Goal: Task Accomplishment & Management: Use online tool/utility

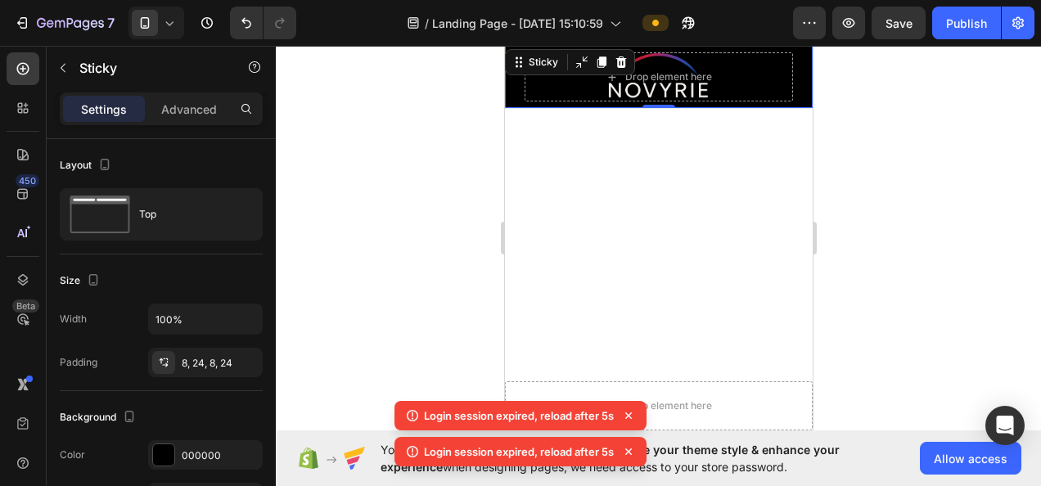
scroll to position [8021, 0]
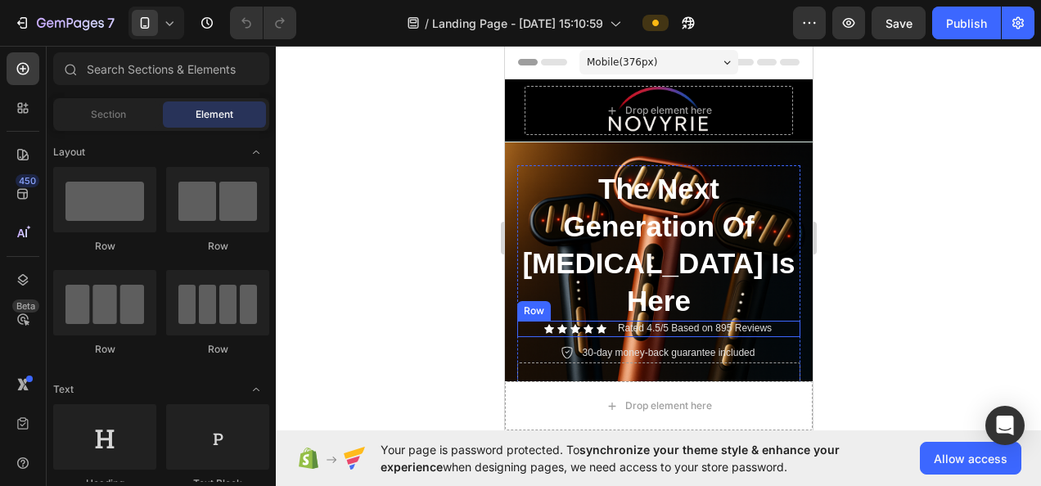
click at [583, 324] on icon at bounding box center [588, 328] width 10 height 9
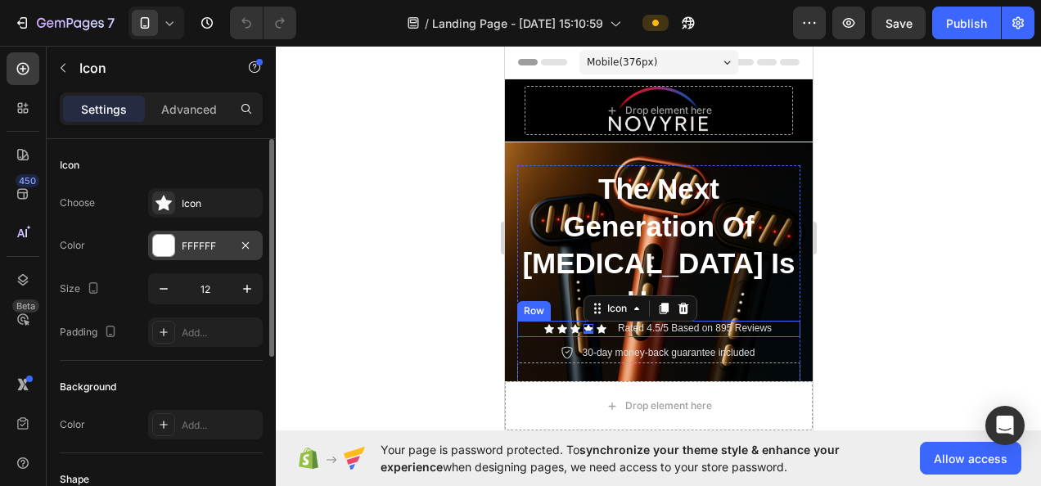
click at [224, 250] on div "FFFFFF" at bounding box center [205, 246] width 47 height 15
click at [216, 241] on div "FFFFFF" at bounding box center [205, 246] width 47 height 15
click at [219, 246] on div "FFFFFF" at bounding box center [205, 246] width 47 height 15
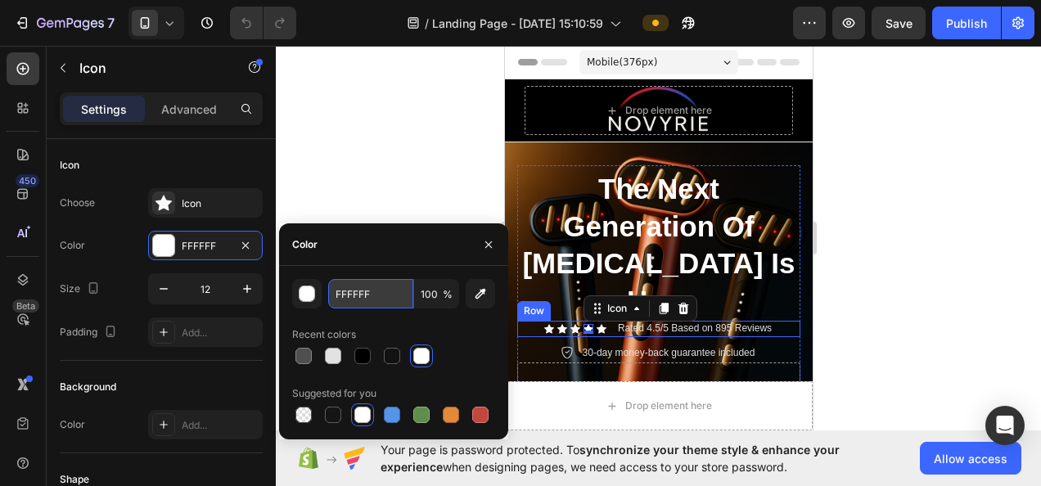
click at [388, 300] on input "FFFFFF" at bounding box center [370, 293] width 85 height 29
paste input "D4AF37"
type input "D4AF37"
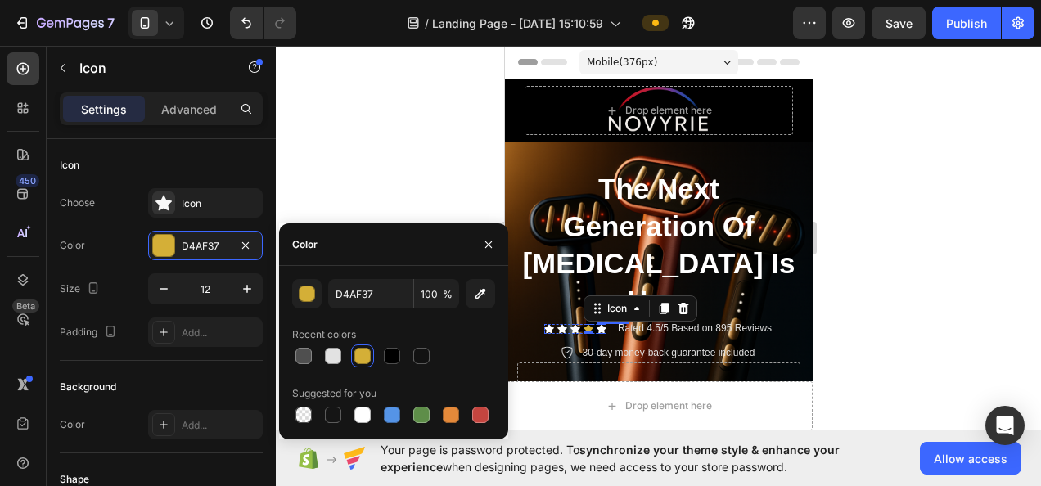
click at [596, 324] on icon at bounding box center [601, 328] width 10 height 9
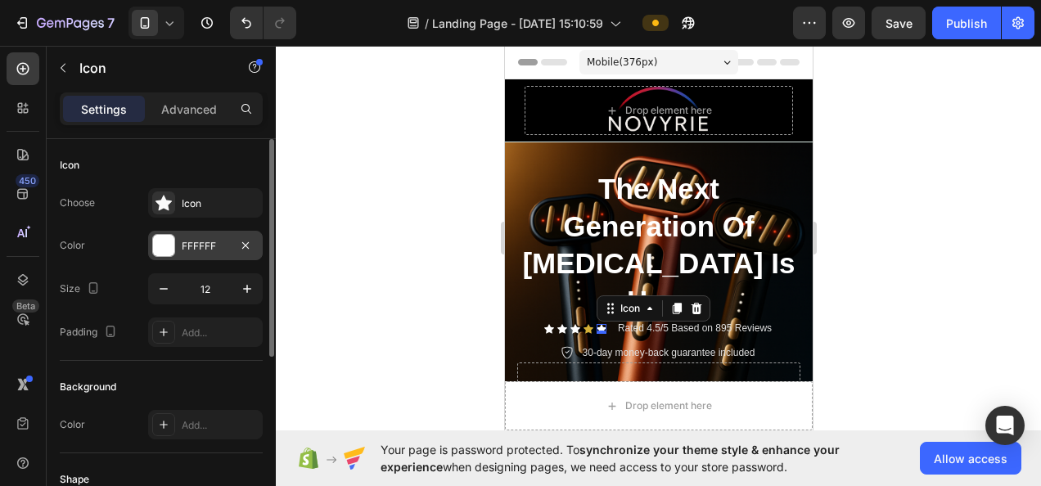
click at [199, 237] on div "FFFFFF" at bounding box center [205, 245] width 115 height 29
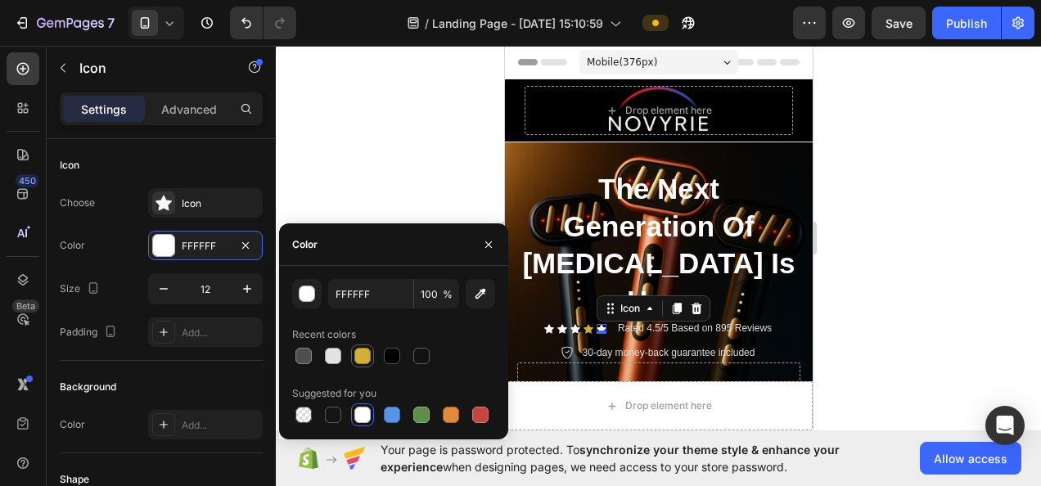
click at [373, 362] on div at bounding box center [362, 356] width 23 height 23
type input "D4AF37"
click at [570, 324] on icon at bounding box center [575, 328] width 10 height 9
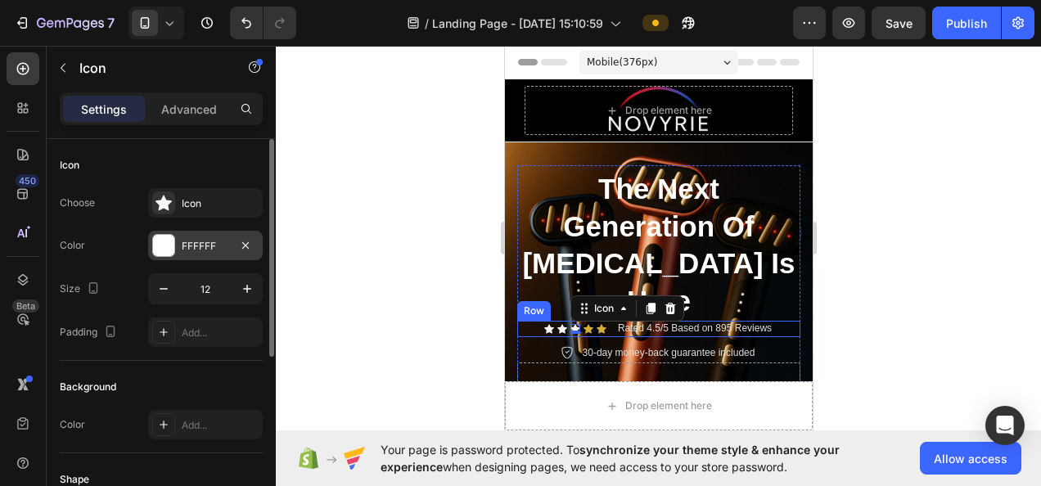
click at [229, 246] on div "FFFFFF" at bounding box center [205, 245] width 115 height 29
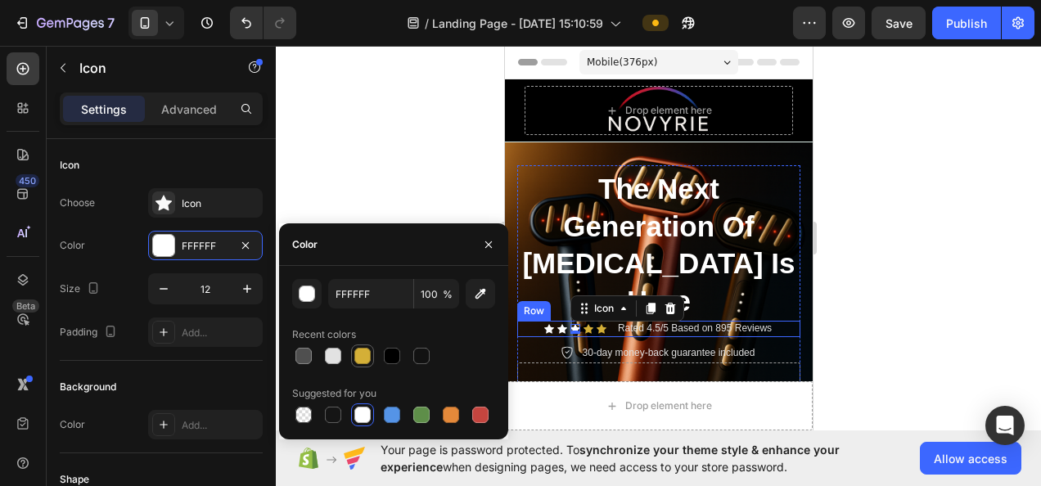
click at [363, 352] on div at bounding box center [362, 356] width 16 height 16
type input "D4AF37"
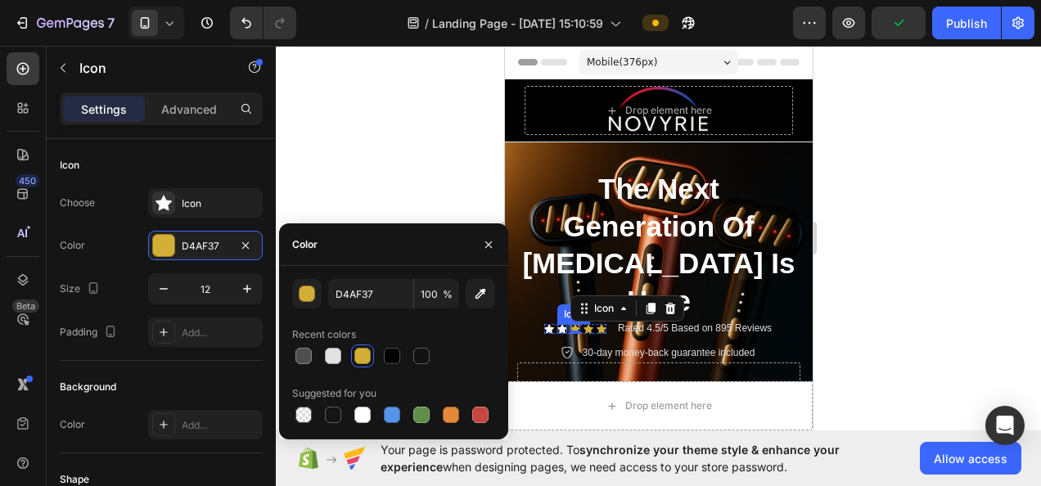
click at [557, 324] on icon at bounding box center [562, 329] width 10 height 10
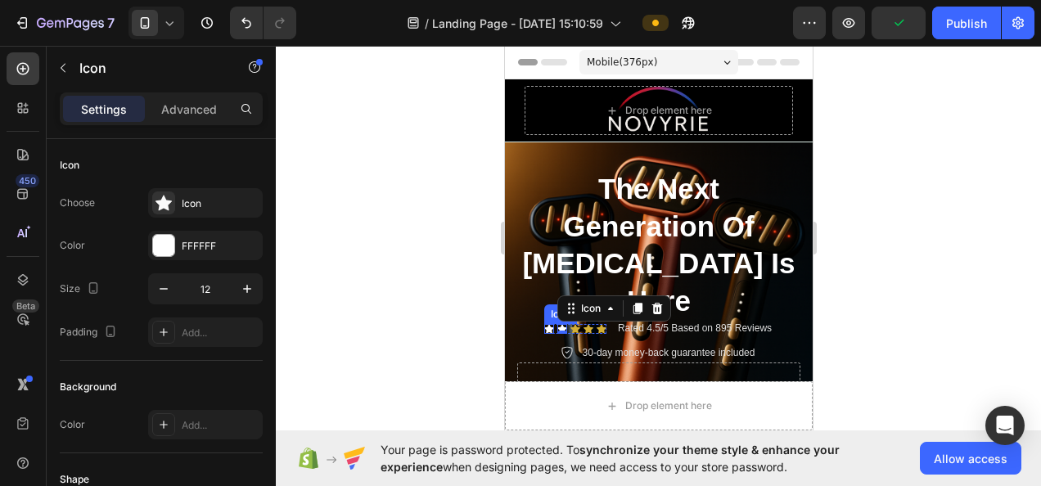
click at [543, 324] on icon at bounding box center [548, 328] width 10 height 9
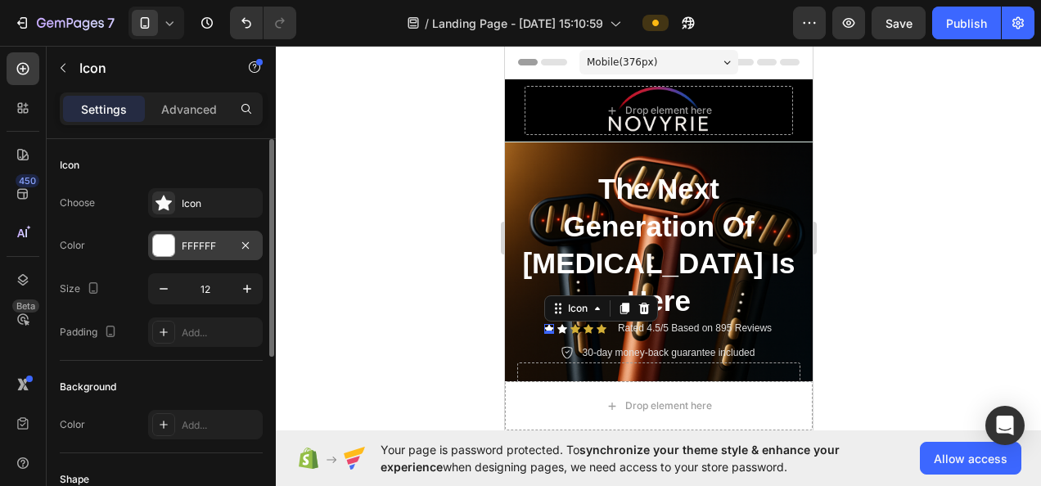
click at [237, 252] on button "button" at bounding box center [246, 246] width 20 height 20
click at [216, 251] on div "Add..." at bounding box center [220, 246] width 77 height 15
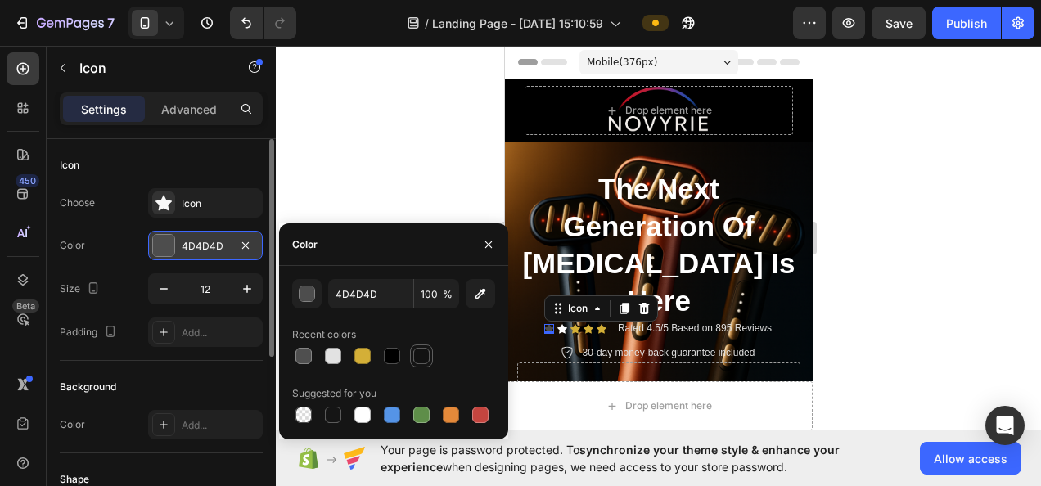
drag, startPoint x: 373, startPoint y: 359, endPoint x: 413, endPoint y: 354, distance: 40.5
click at [373, 360] on div at bounding box center [362, 356] width 23 height 23
type input "D4AF37"
click at [471, 192] on div at bounding box center [658, 266] width 765 height 440
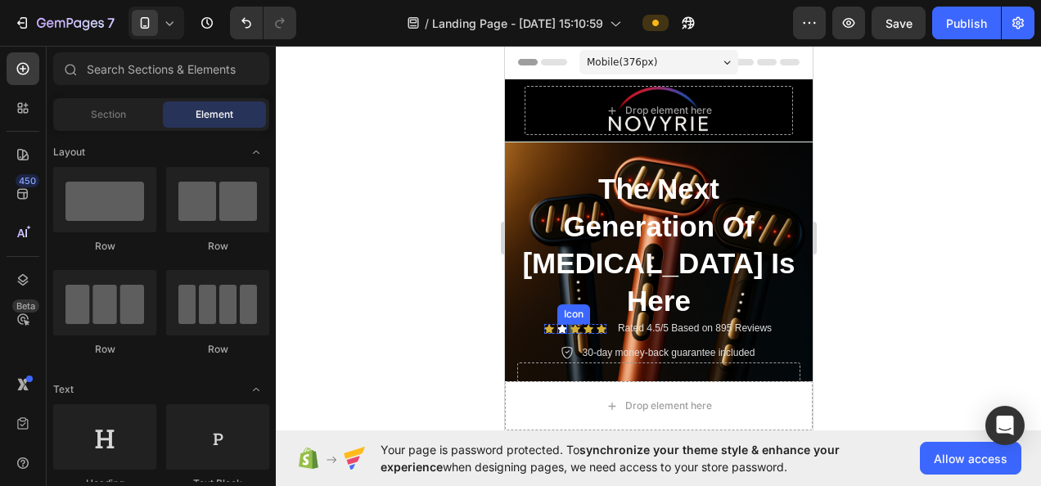
click at [557, 324] on icon at bounding box center [562, 328] width 10 height 9
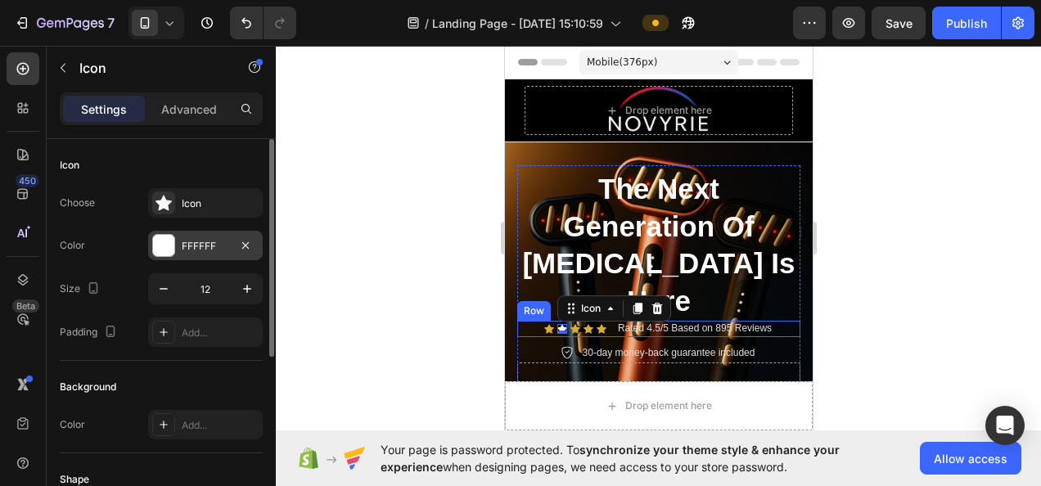
click at [231, 249] on div "FFFFFF" at bounding box center [205, 245] width 115 height 29
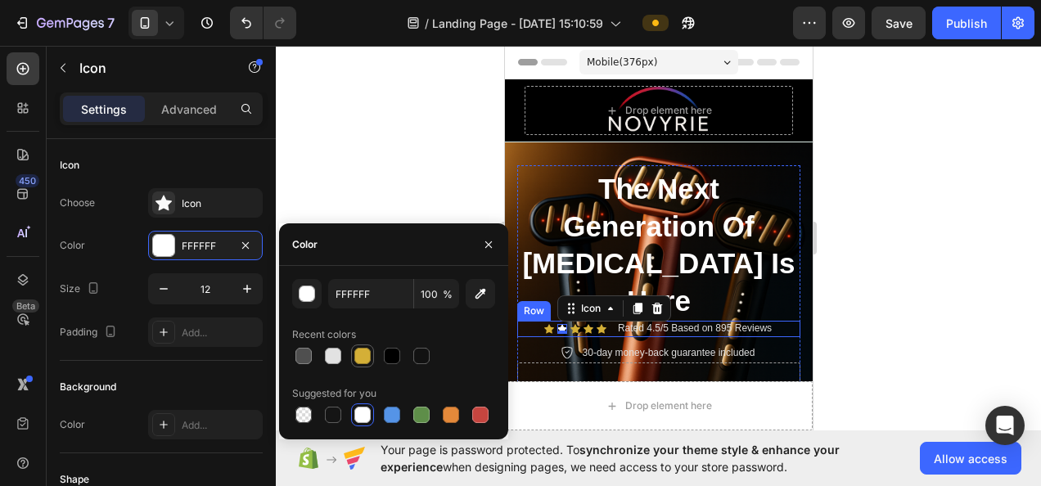
click at [358, 351] on div at bounding box center [362, 356] width 16 height 16
type input "D4AF37"
click at [408, 183] on div at bounding box center [658, 266] width 765 height 440
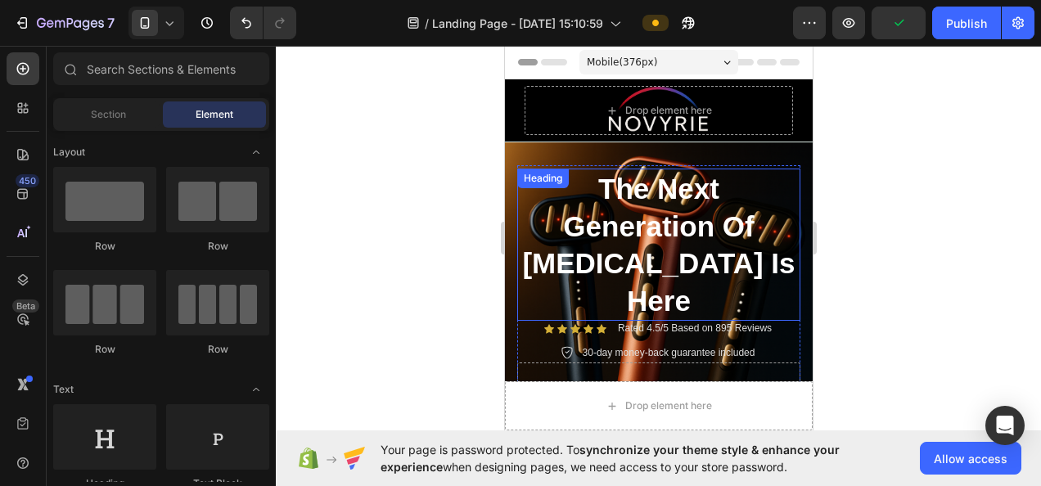
click at [656, 181] on h2 "The Next Generation Of [MEDICAL_DATA] Is Here" at bounding box center [657, 245] width 283 height 152
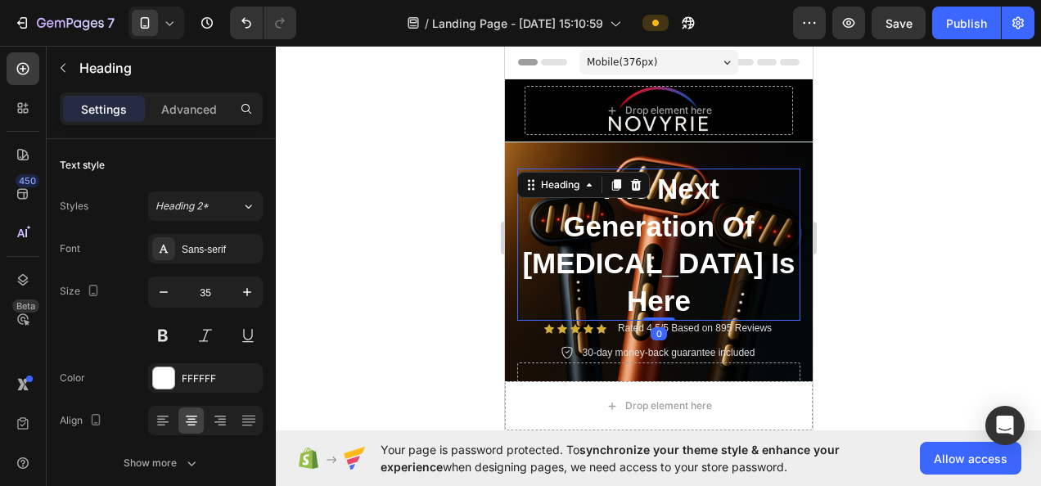
click at [557, 236] on h2 "The Next Generation Of [MEDICAL_DATA] Is Here" at bounding box center [657, 245] width 283 height 152
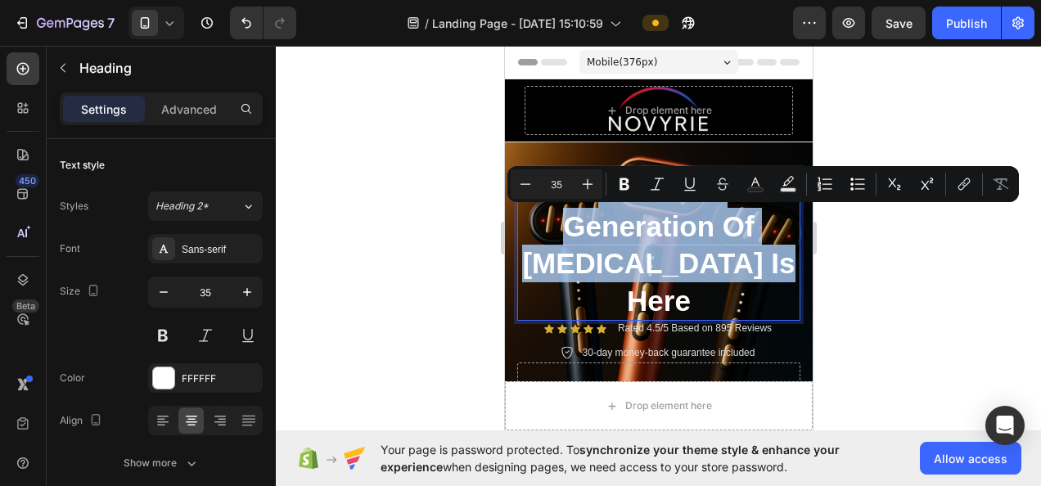
click at [558, 236] on p "The Next Generation Of [MEDICAL_DATA] Is Here" at bounding box center [658, 244] width 280 height 149
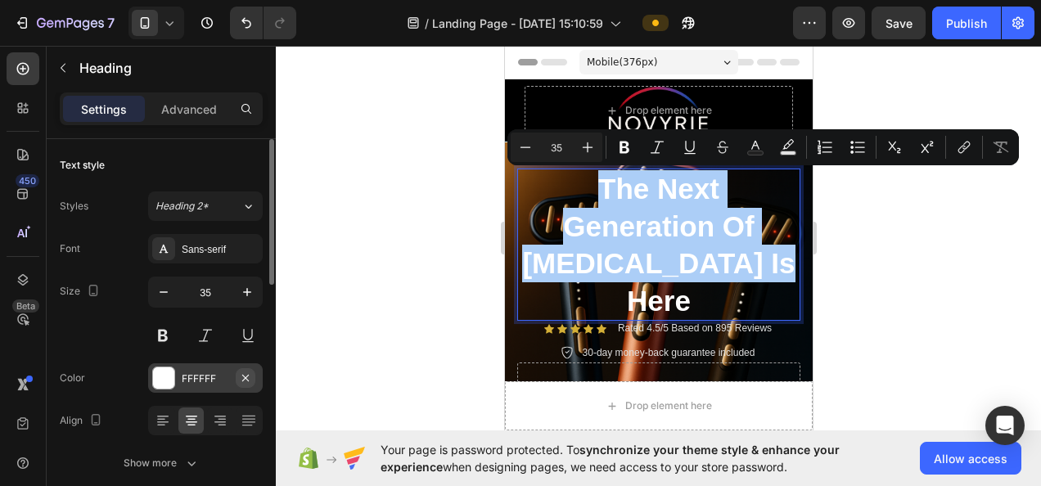
click at [244, 374] on icon "button" at bounding box center [245, 378] width 13 height 13
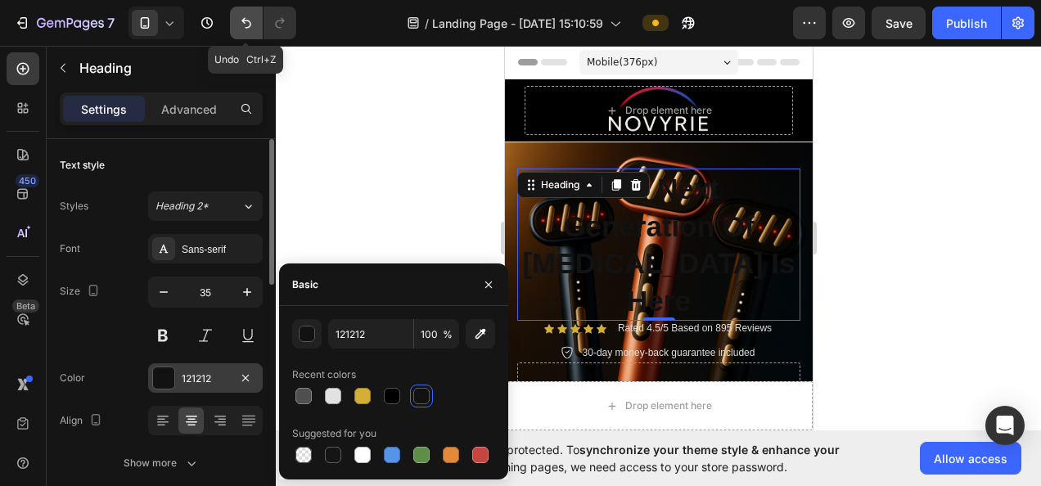
click at [249, 24] on icon "Undo/Redo" at bounding box center [246, 23] width 16 height 16
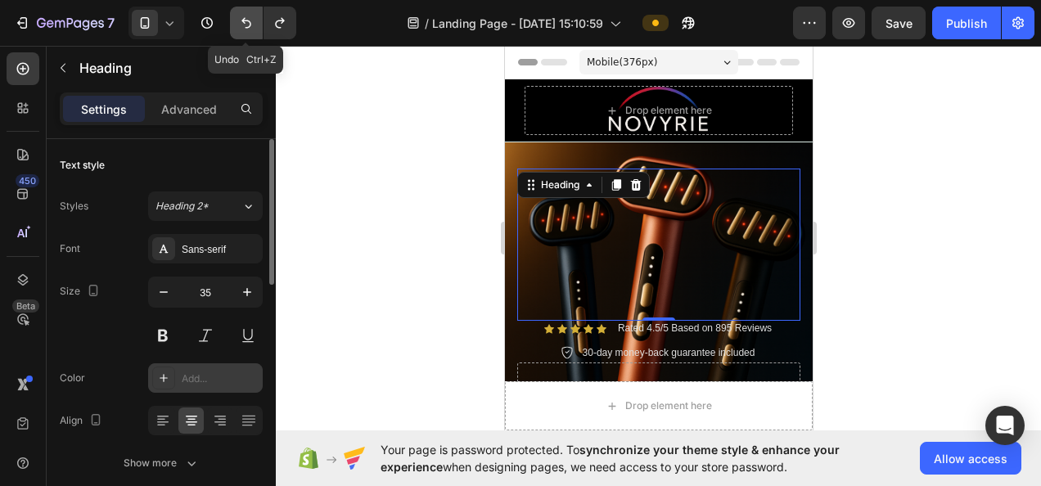
click at [250, 26] on icon "Undo/Redo" at bounding box center [246, 23] width 16 height 16
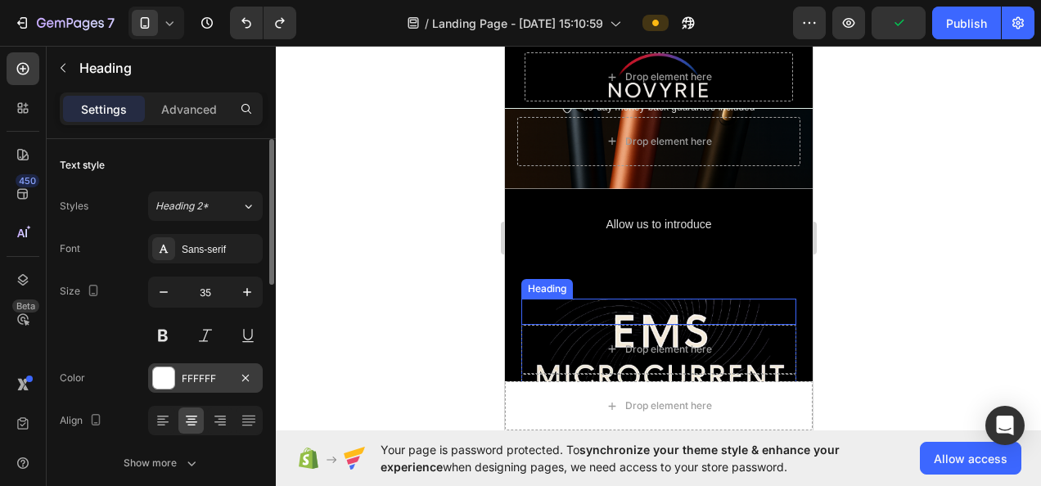
scroll to position [164, 0]
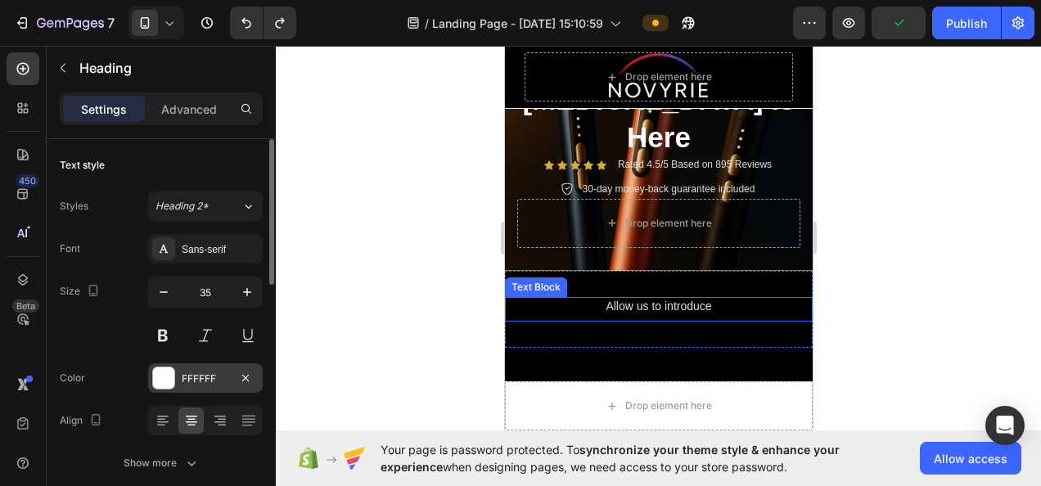
click at [678, 299] on p "Allow us to introduce" at bounding box center [658, 306] width 304 height 15
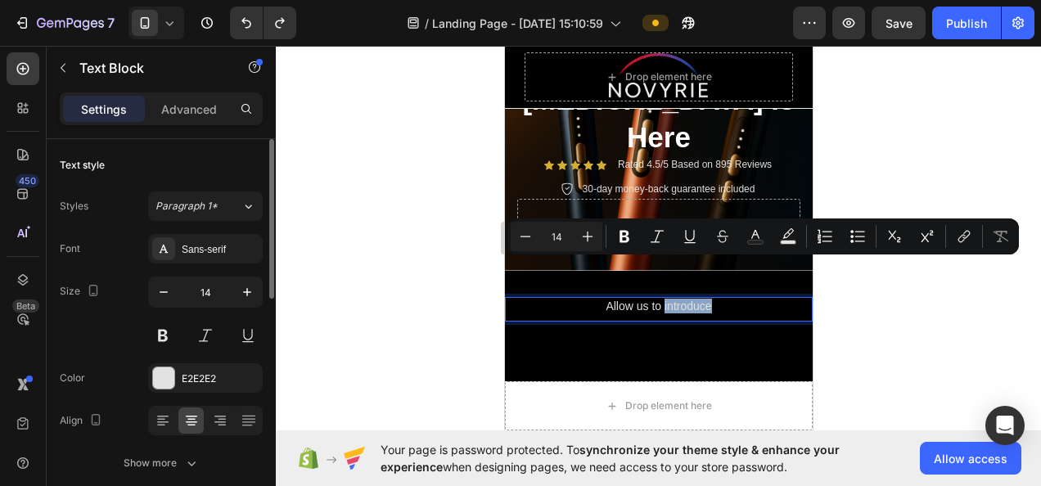
click at [640, 299] on p "Allow us to introduce" at bounding box center [658, 306] width 304 height 15
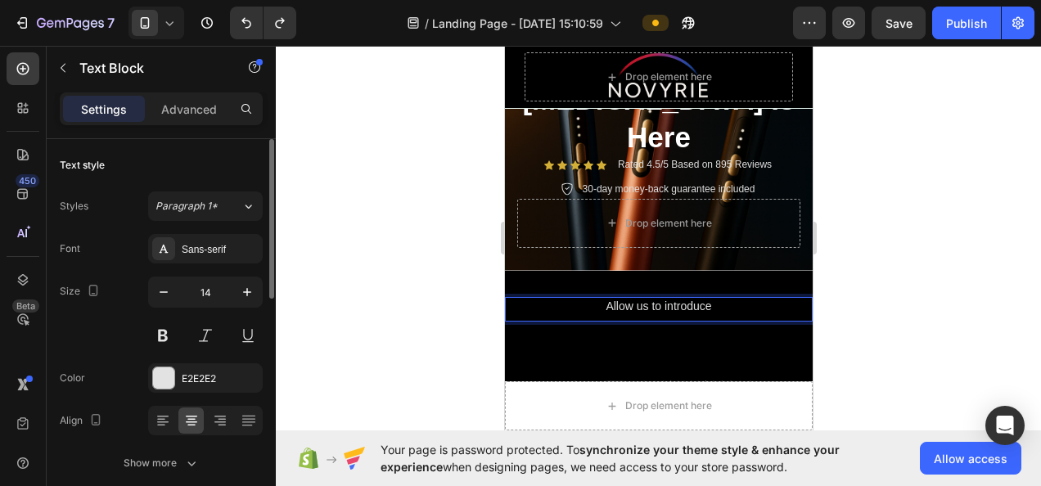
click at [640, 299] on p "Allow us to introduce" at bounding box center [658, 306] width 304 height 15
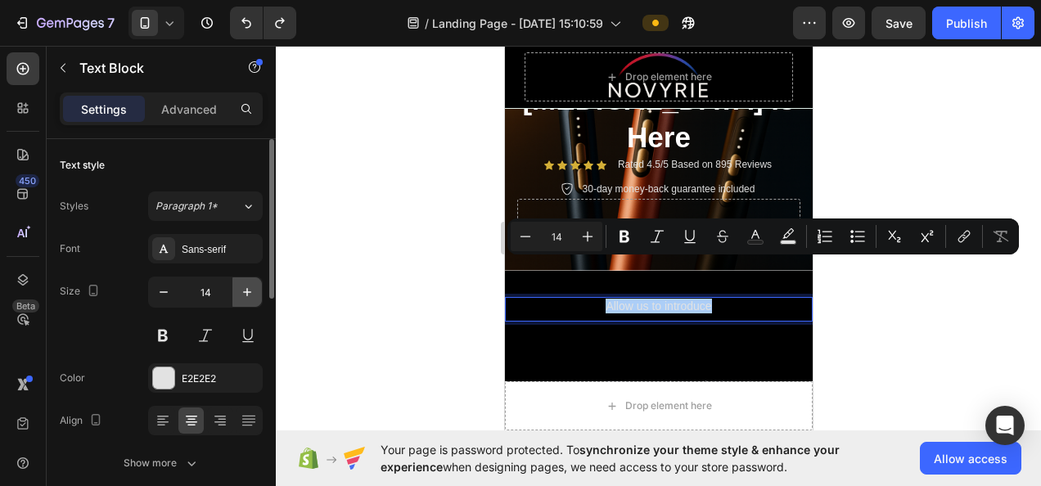
click at [252, 290] on icon "button" at bounding box center [247, 292] width 16 height 16
click at [252, 288] on icon "button" at bounding box center [247, 292] width 16 height 16
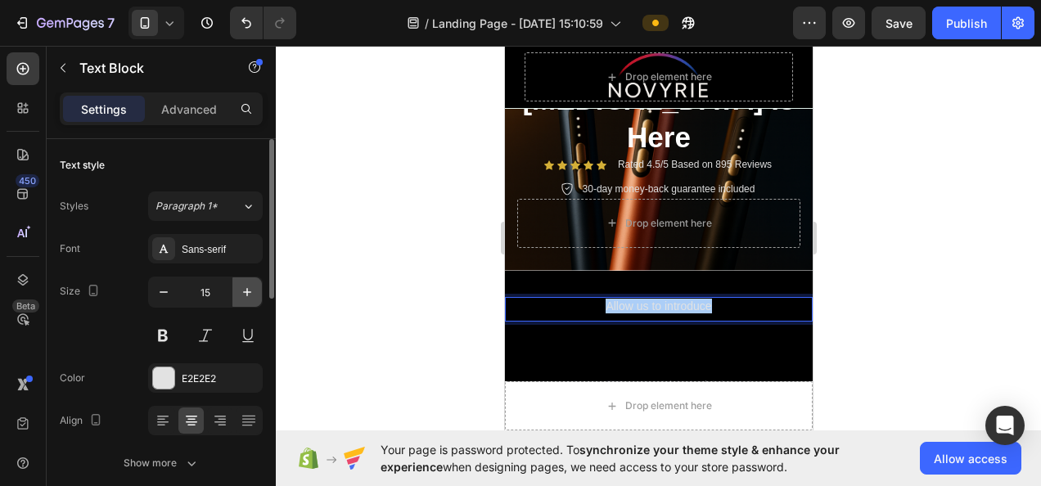
click at [252, 288] on icon "button" at bounding box center [247, 292] width 16 height 16
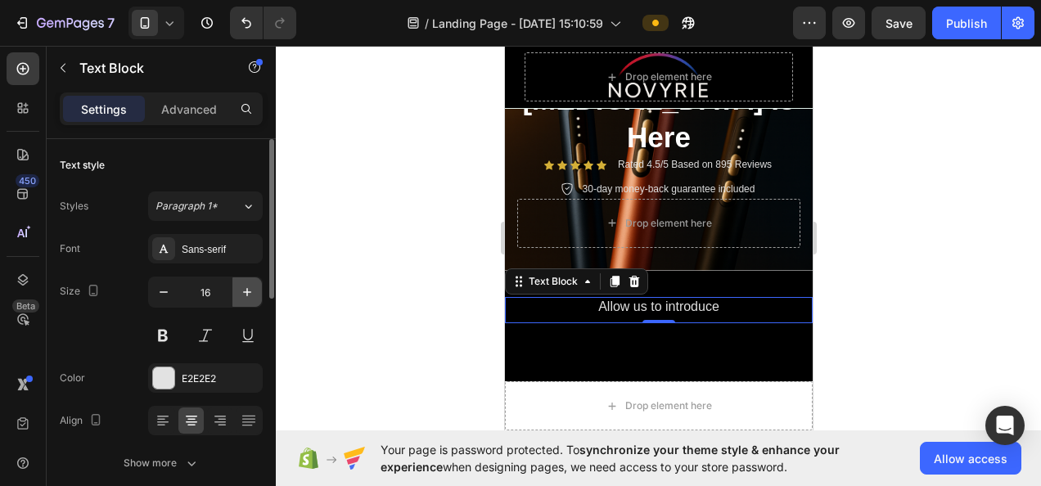
click at [252, 288] on icon "button" at bounding box center [247, 292] width 16 height 16
type input "20"
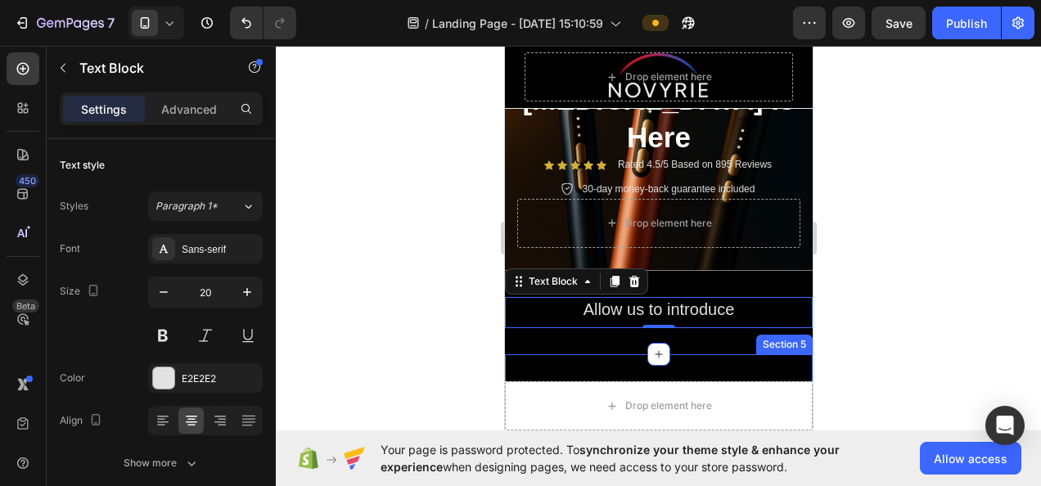
scroll to position [327, 0]
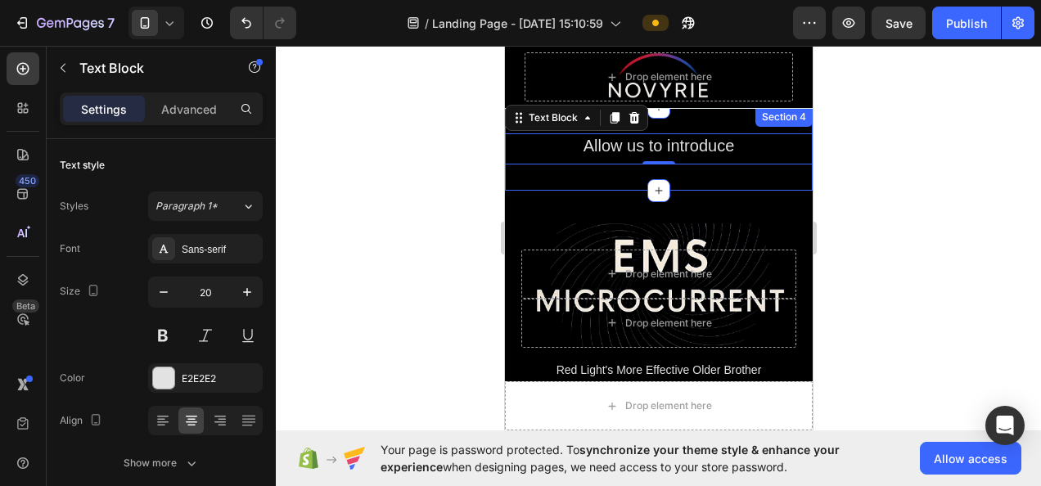
click at [681, 144] on div "Allow us to introduce Text Block 0 Section 4" at bounding box center [658, 148] width 308 height 83
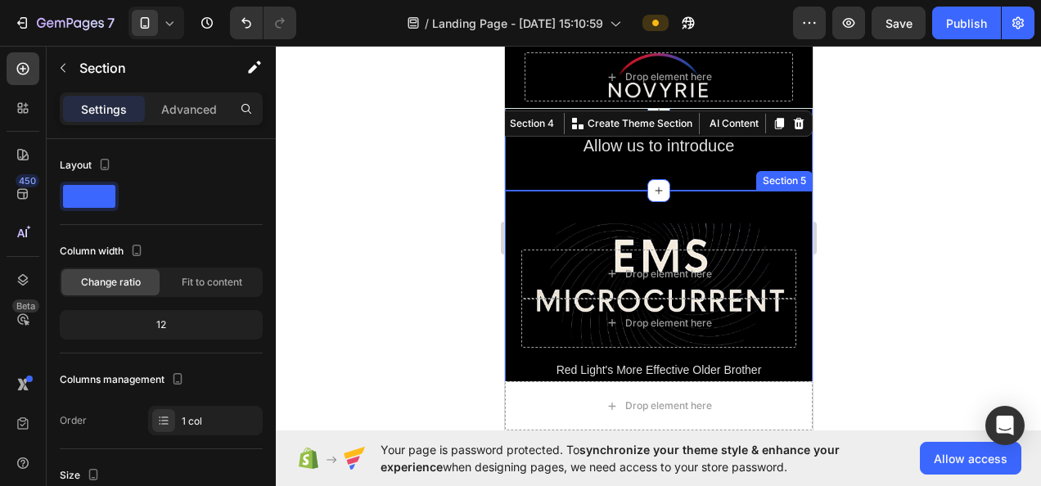
scroll to position [246, 0]
